Goal: Information Seeking & Learning: Learn about a topic

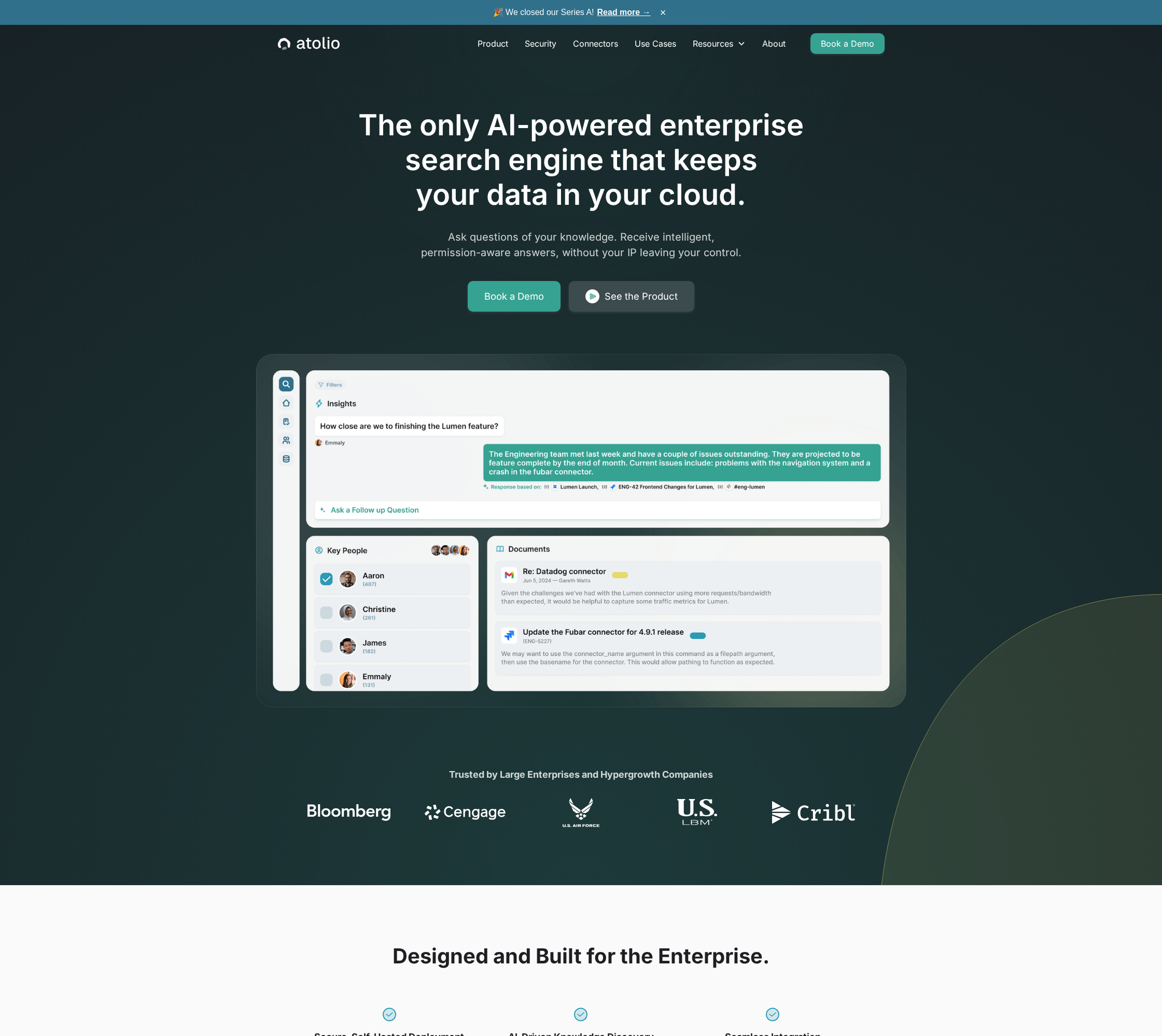
click at [624, 296] on div "See the Product" at bounding box center [641, 297] width 73 height 15
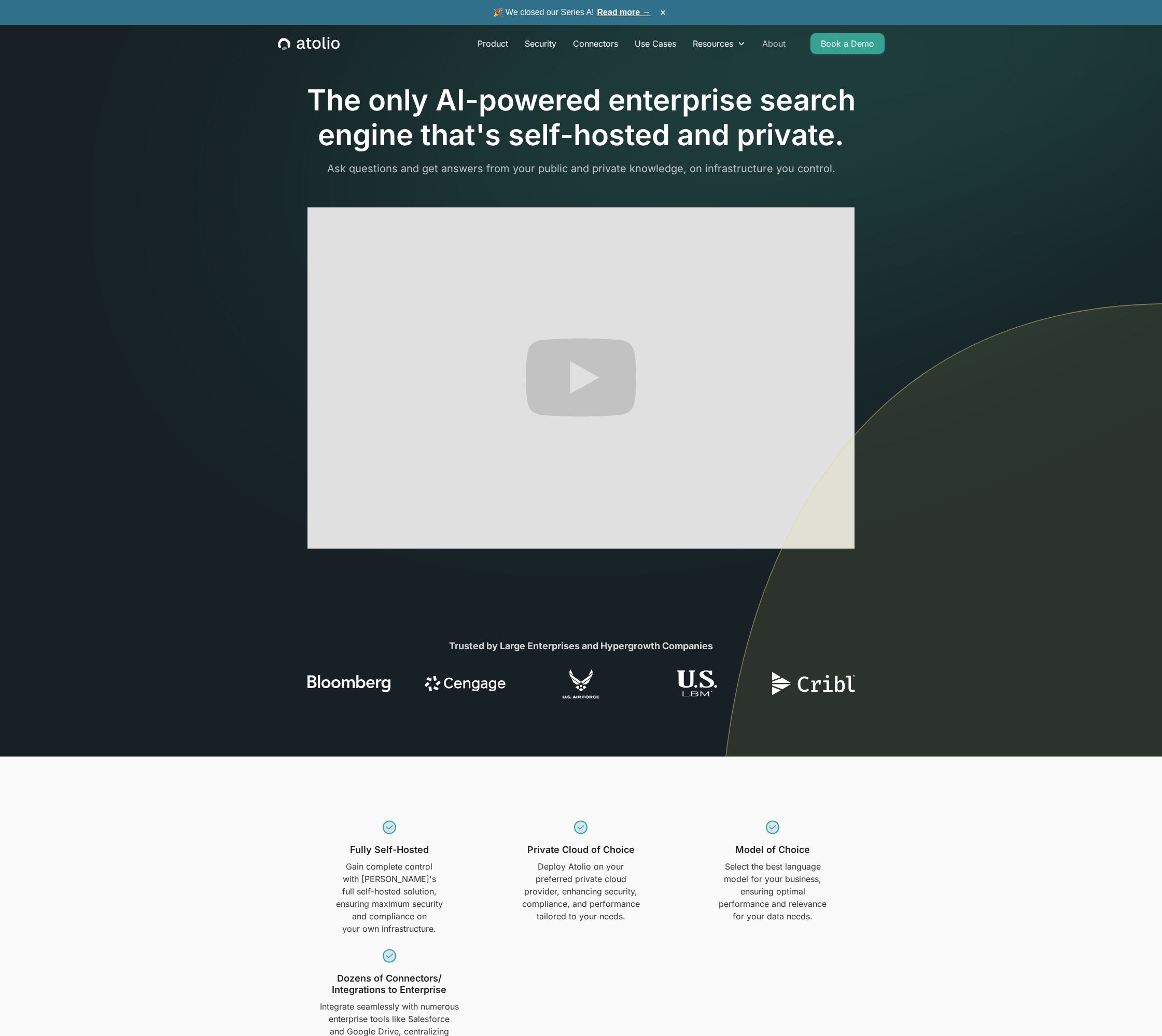
click at [772, 41] on link "About" at bounding box center [774, 43] width 40 height 21
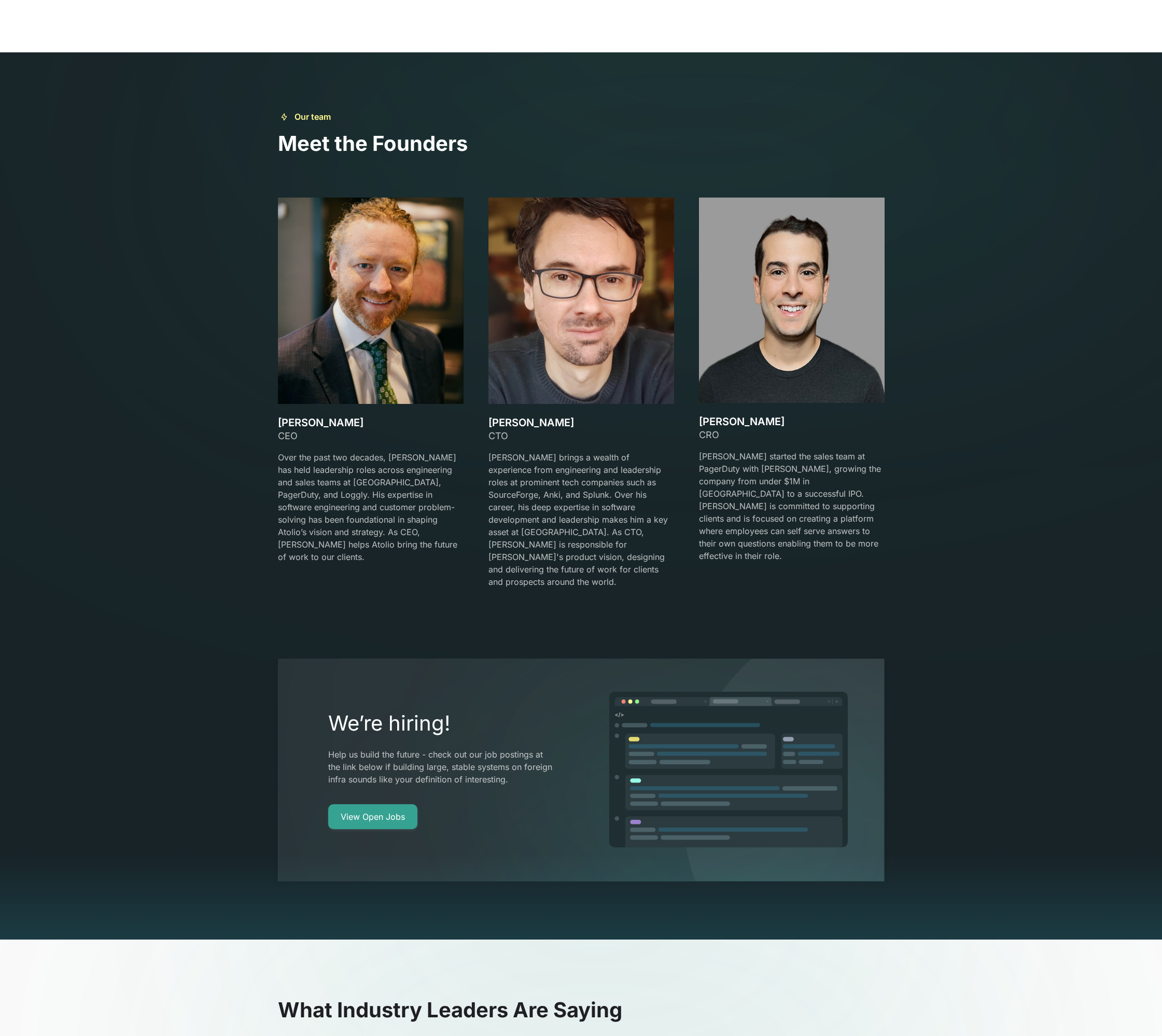
scroll to position [1982, 0]
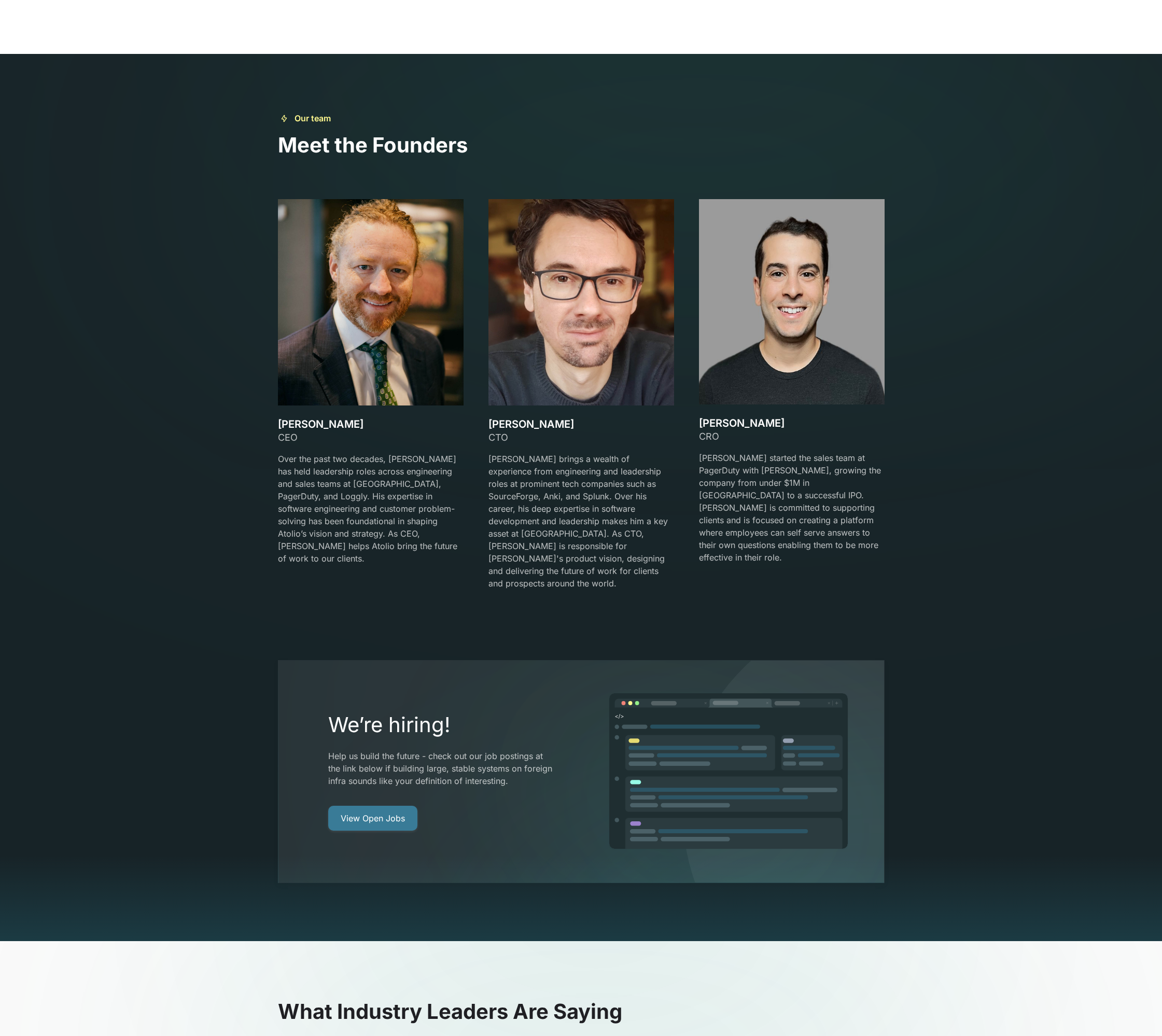
click at [375, 806] on link "View Open Jobs" at bounding box center [373, 819] width 89 height 25
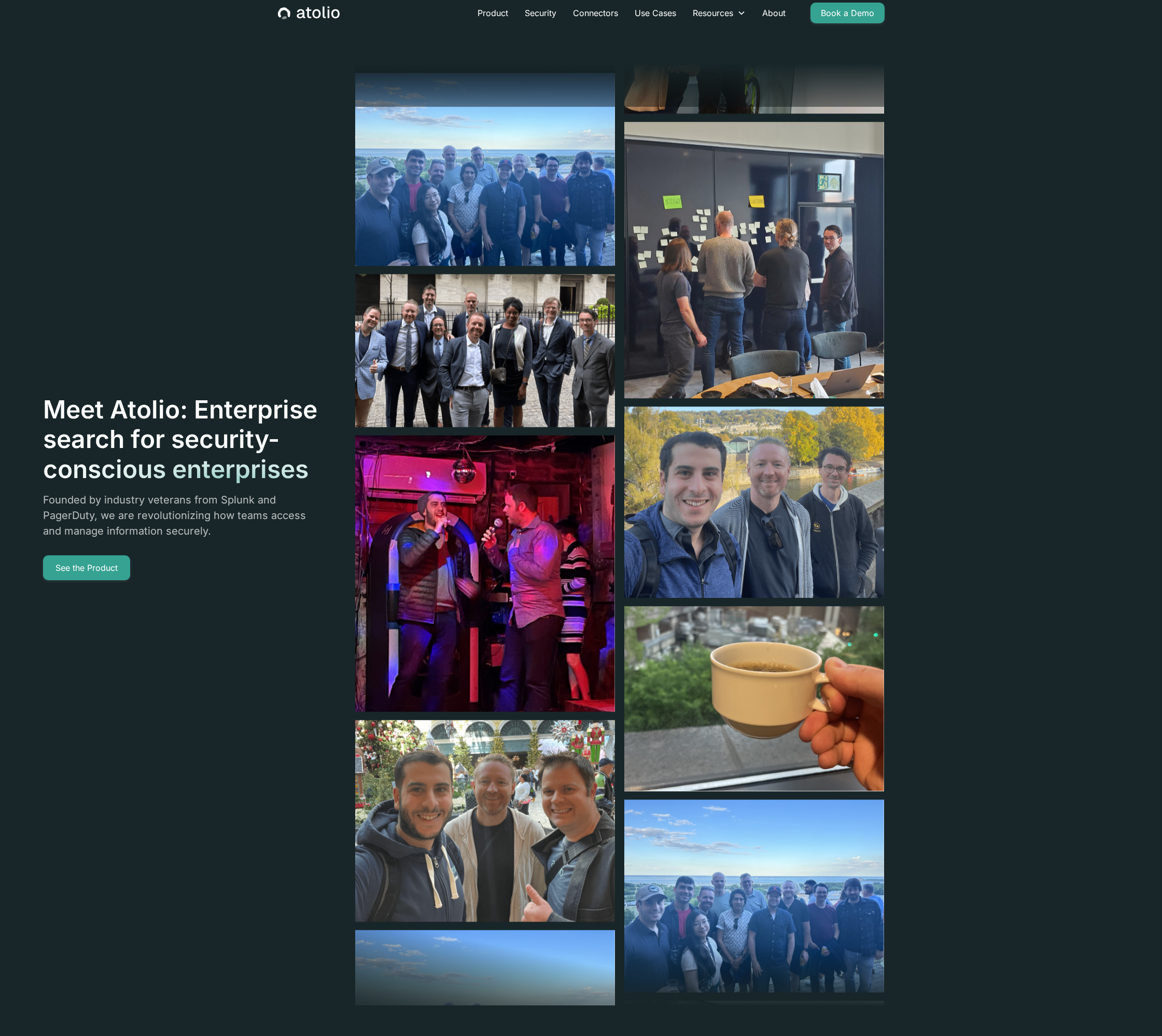
scroll to position [0, 0]
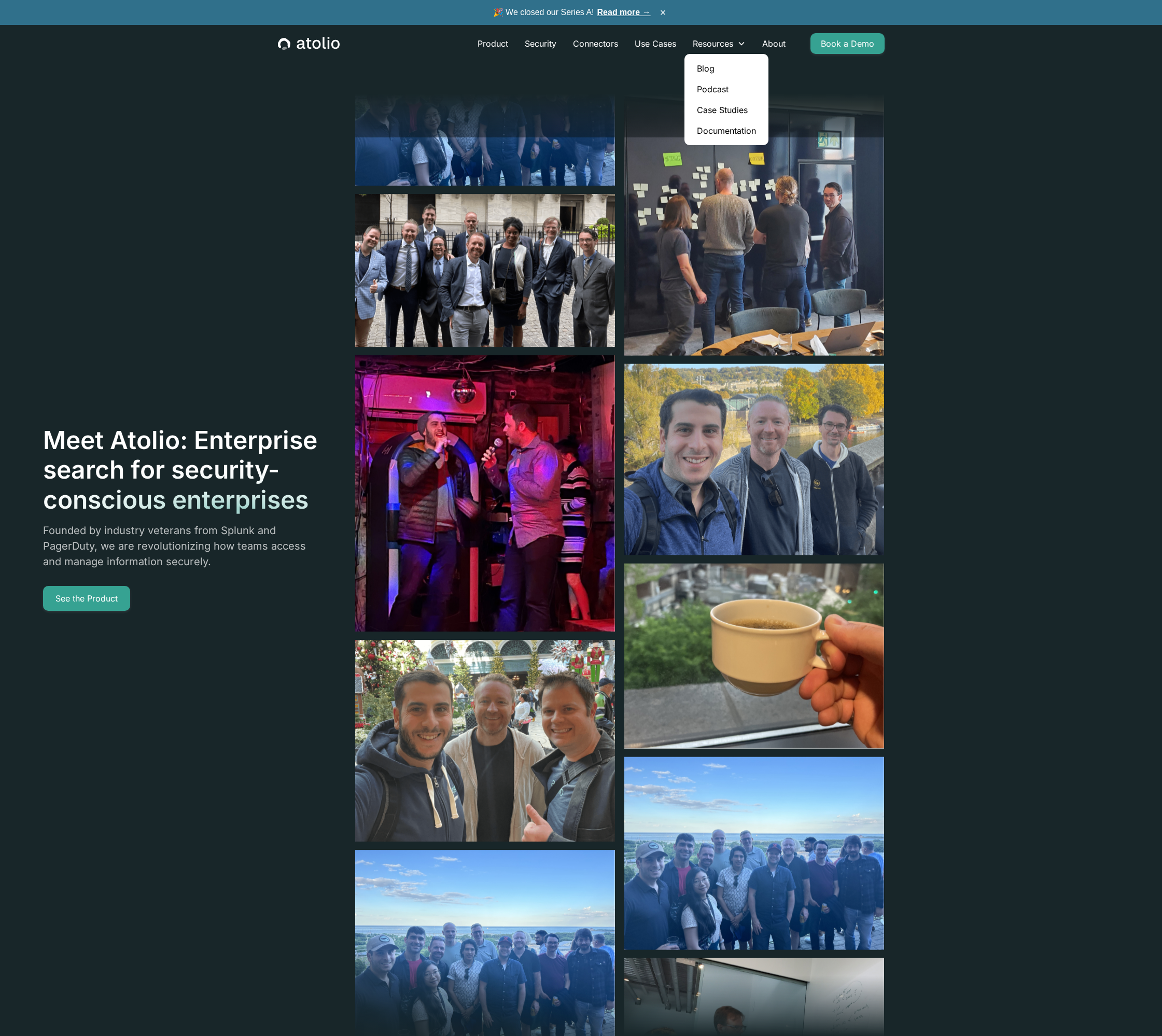
click at [717, 70] on link "Blog" at bounding box center [727, 68] width 76 height 21
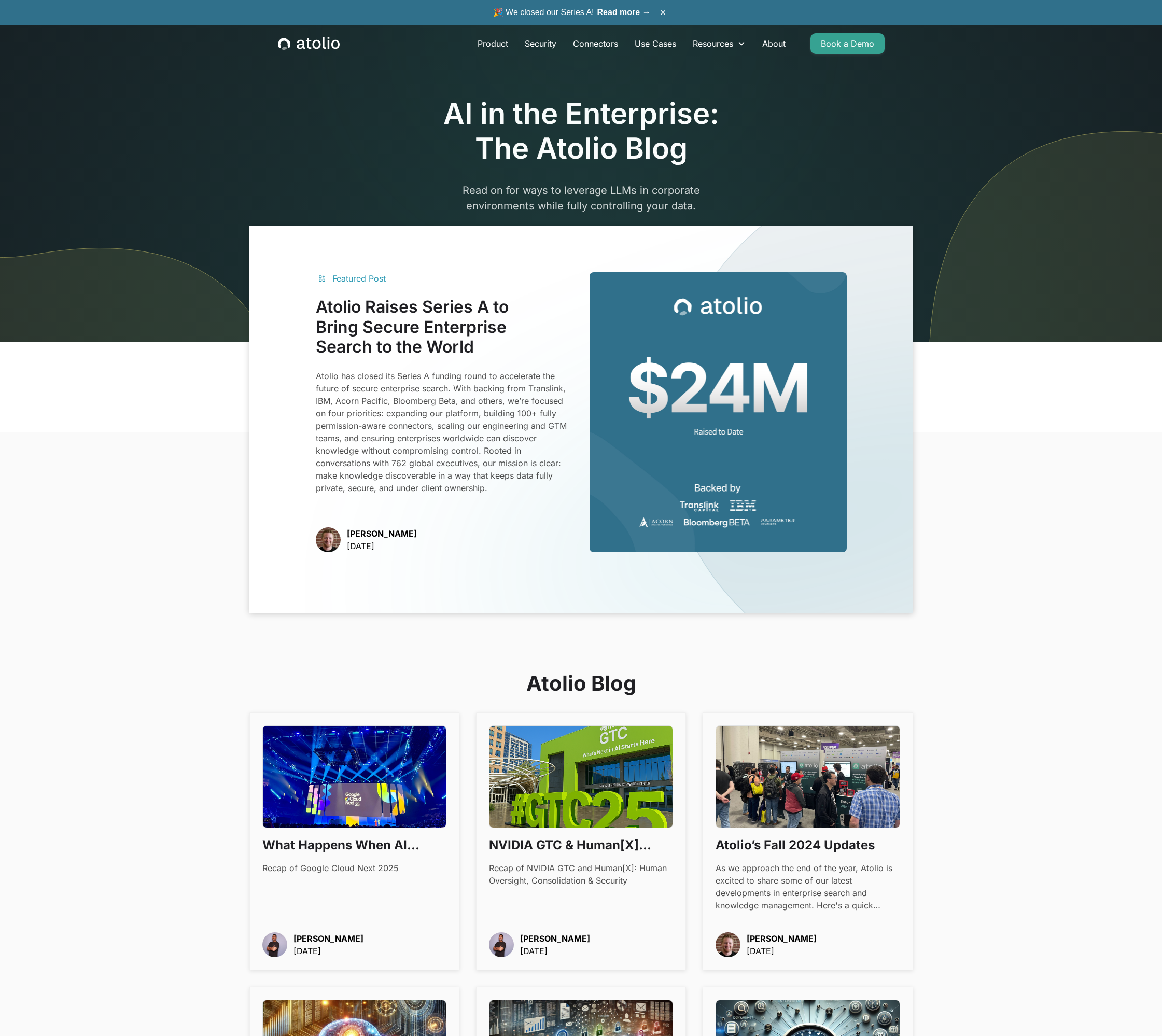
click at [820, 845] on h3 "Atolio’s Fall 2024 Updates" at bounding box center [808, 845] width 184 height 18
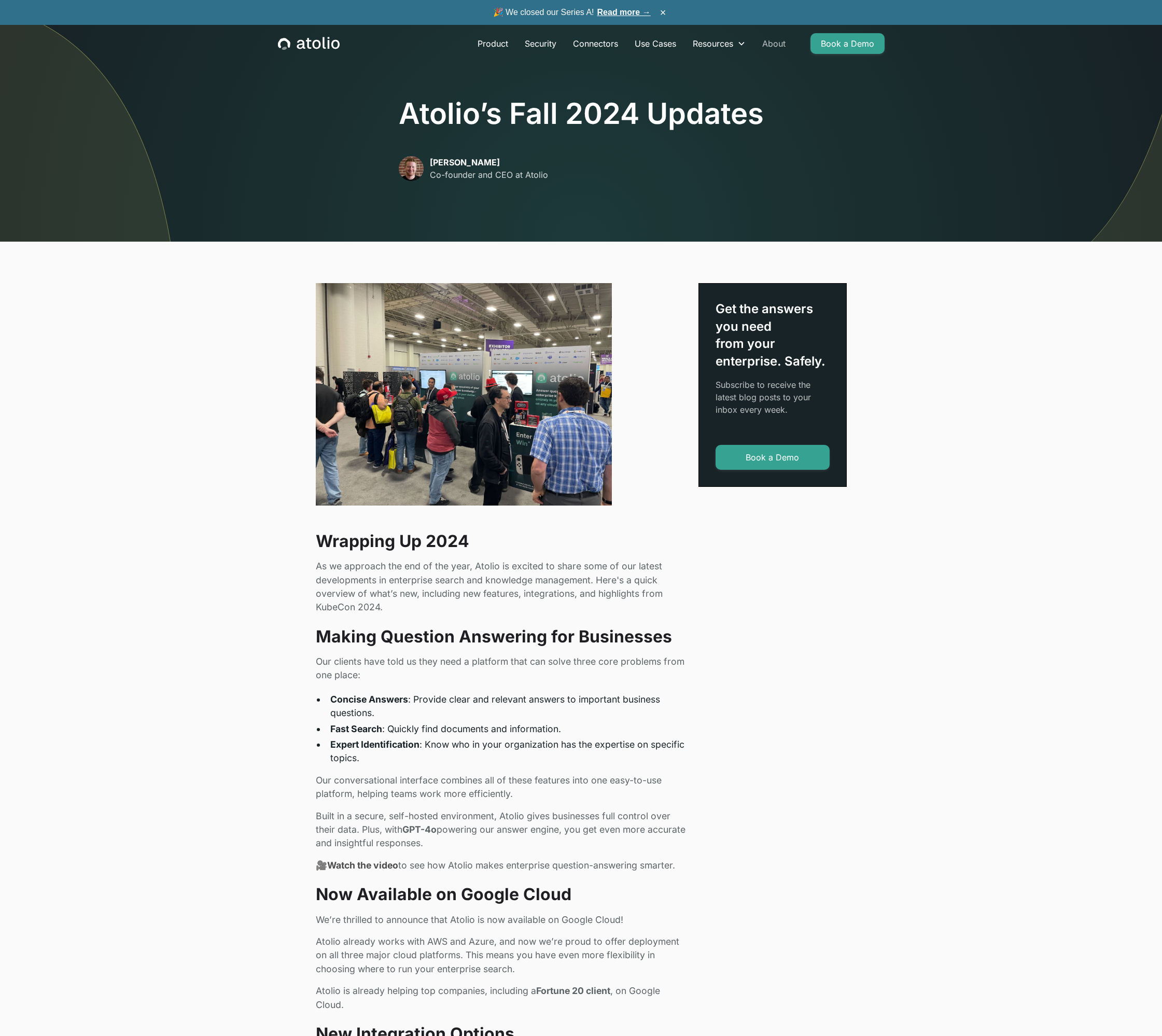
click at [773, 39] on link "About" at bounding box center [774, 43] width 40 height 21
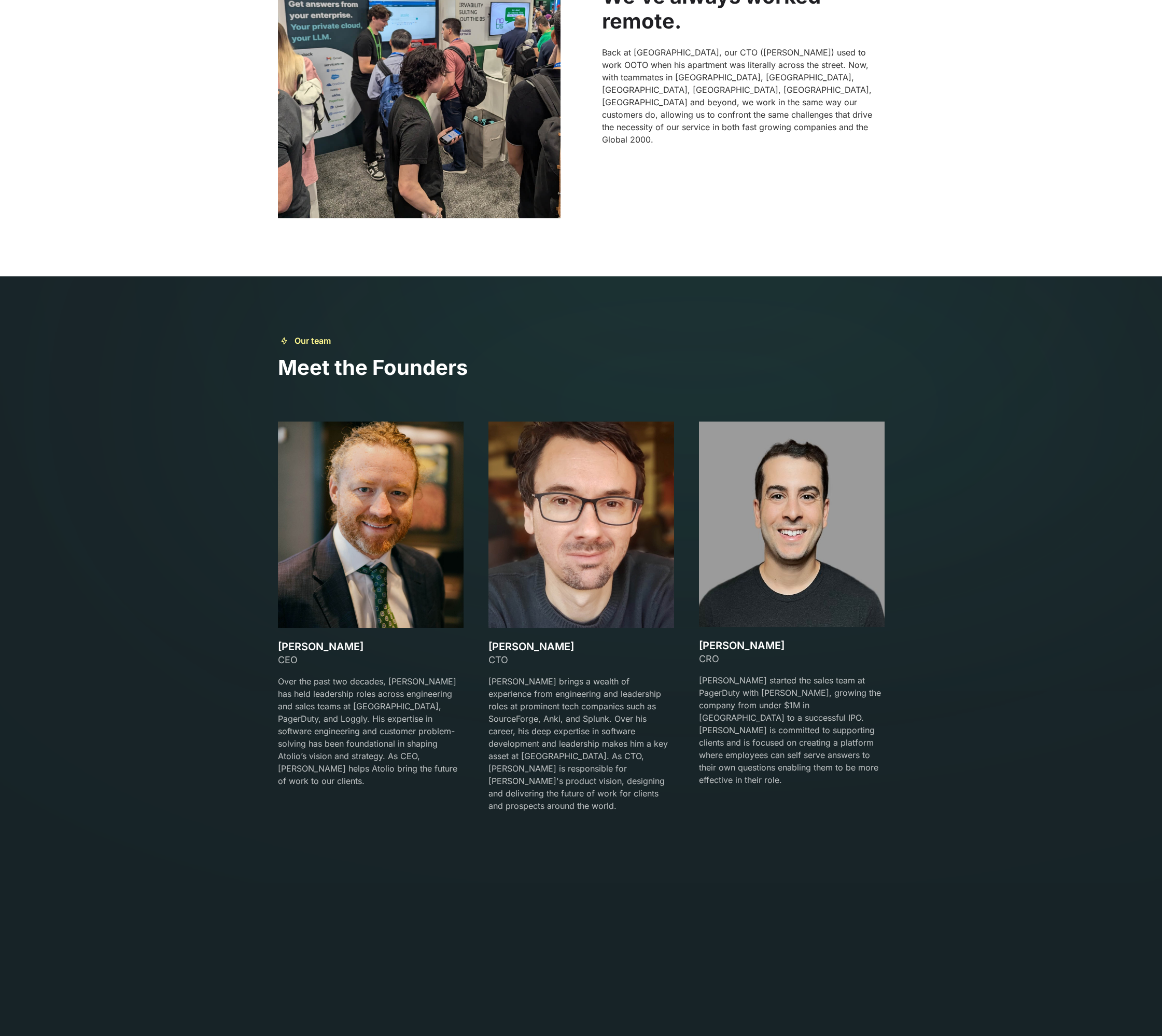
scroll to position [1782, 0]
